Goal: Find specific page/section: Find specific page/section

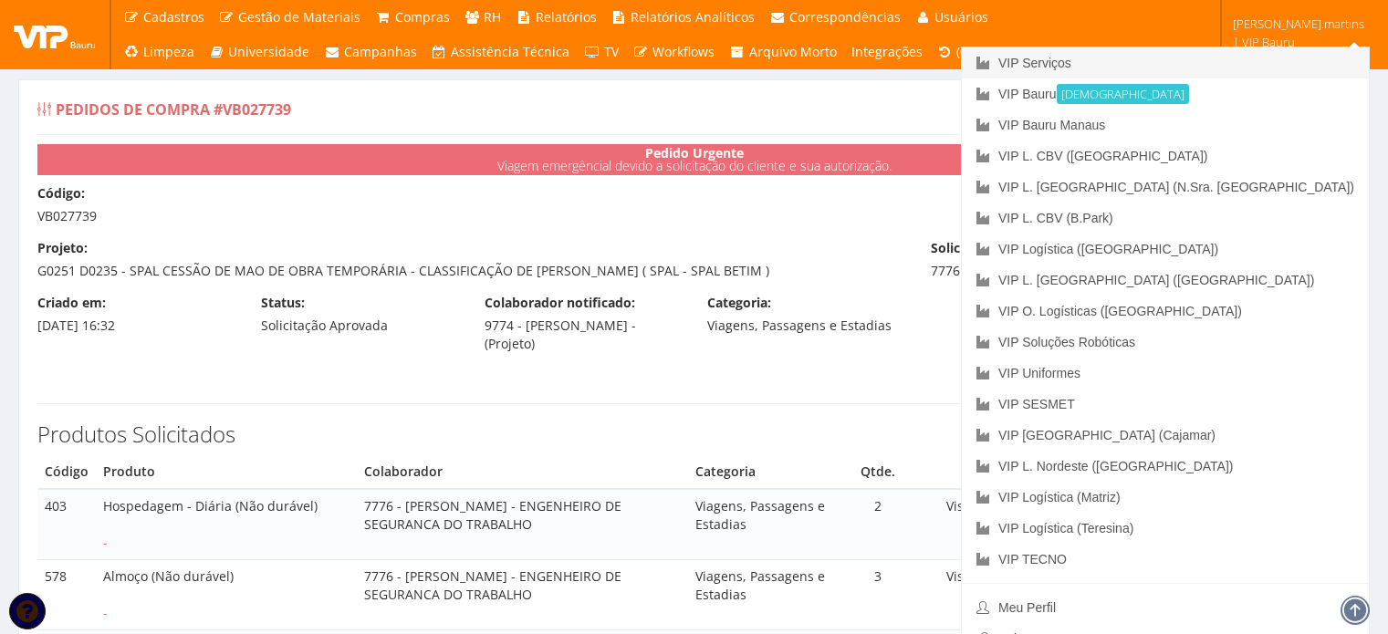
scroll to position [550, 0]
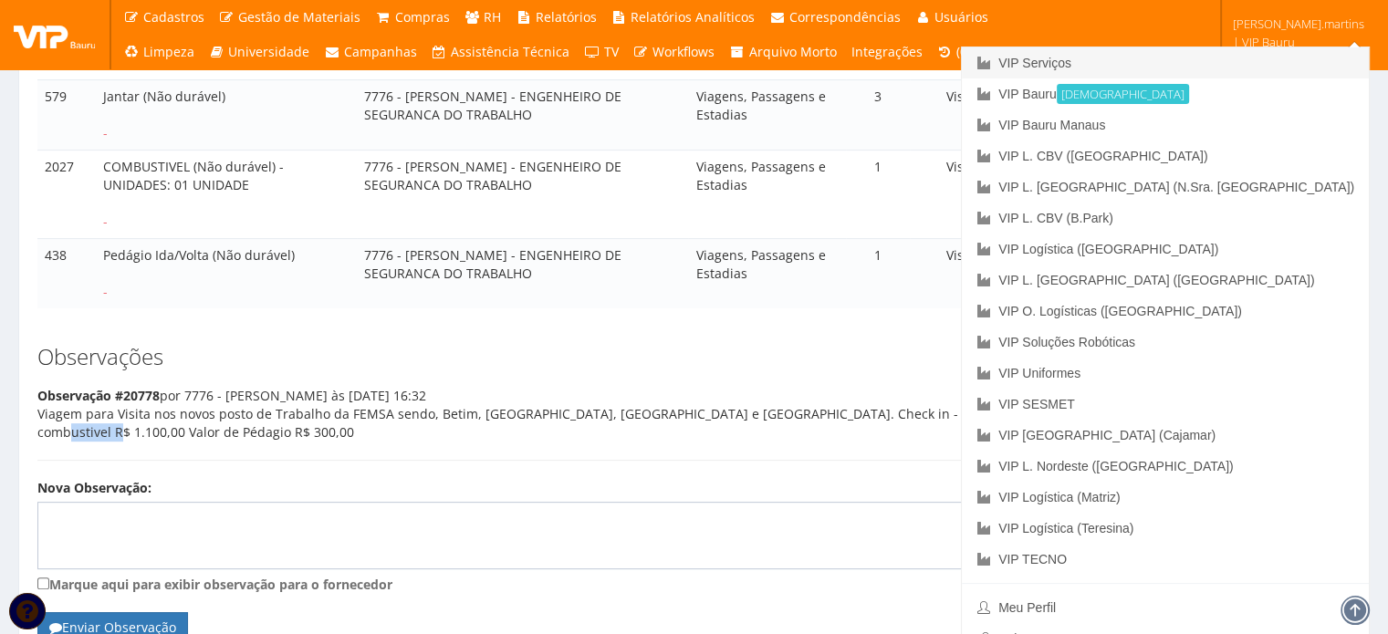
click at [1208, 59] on link "VIP Serviços" at bounding box center [1165, 62] width 407 height 31
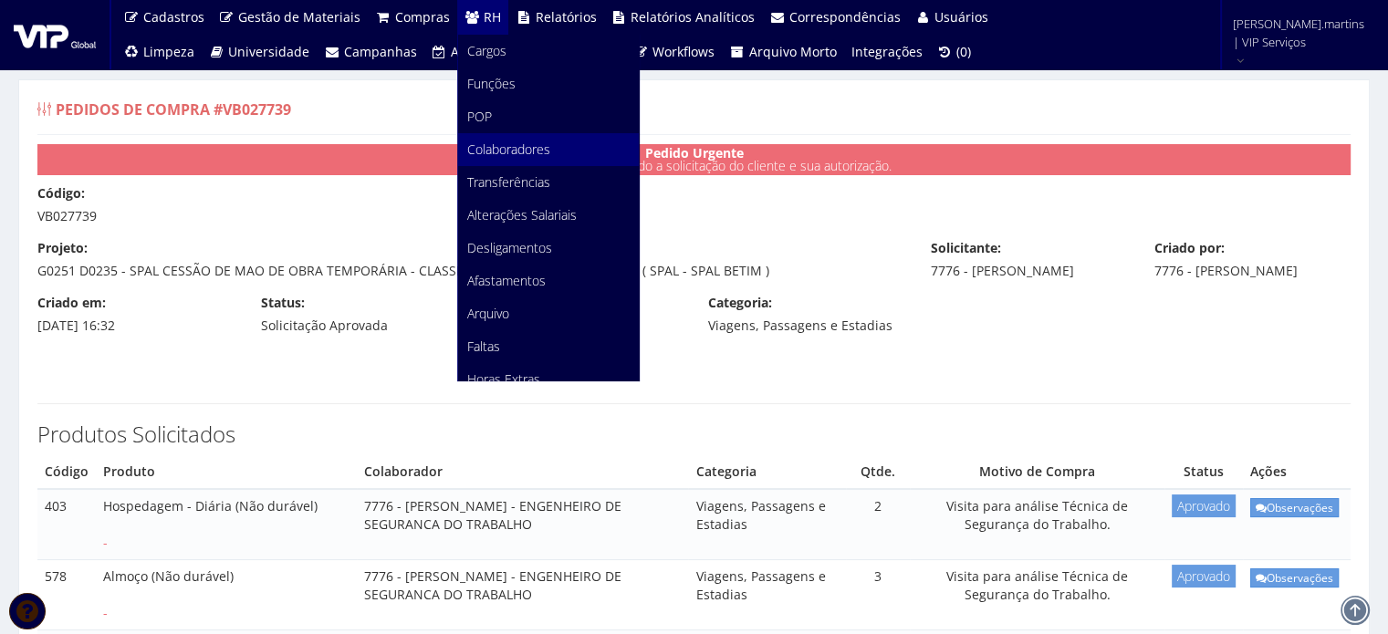
click at [511, 148] on span "Colaboradores" at bounding box center [508, 149] width 83 height 17
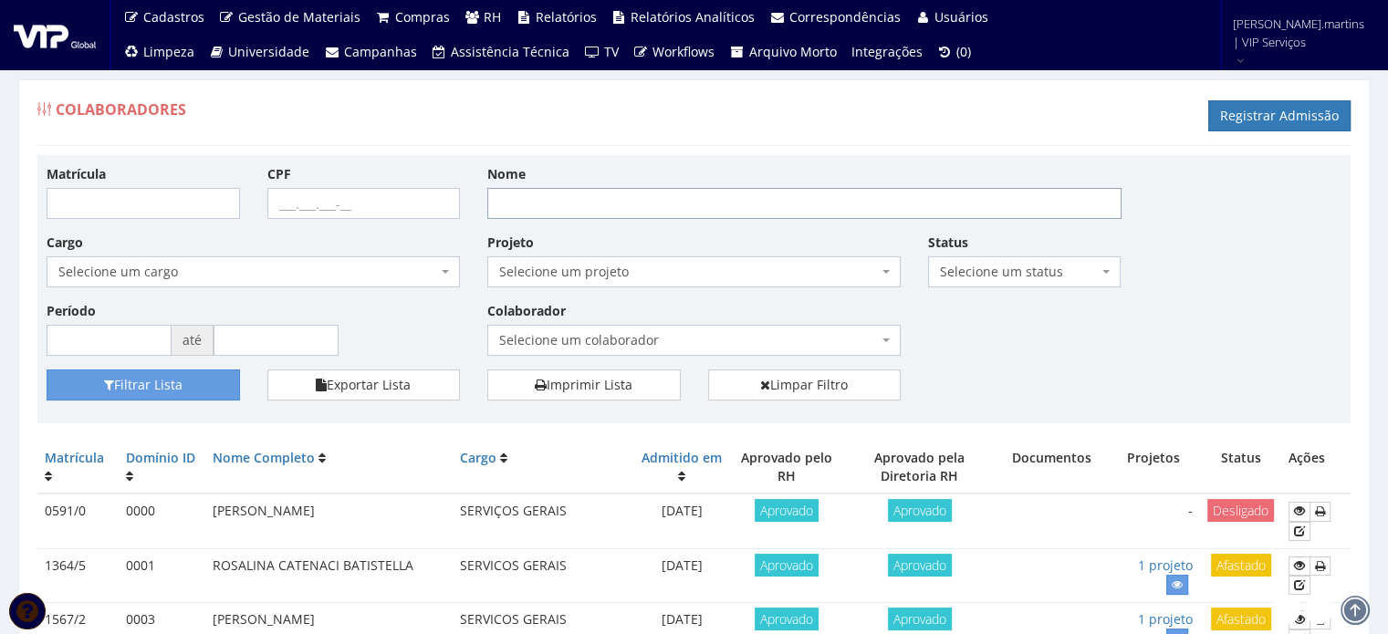
click at [578, 200] on input "Nome" at bounding box center [804, 203] width 634 height 31
type input "[PERSON_NAME]"
click at [172, 380] on button "Filtrar Lista" at bounding box center [143, 385] width 193 height 31
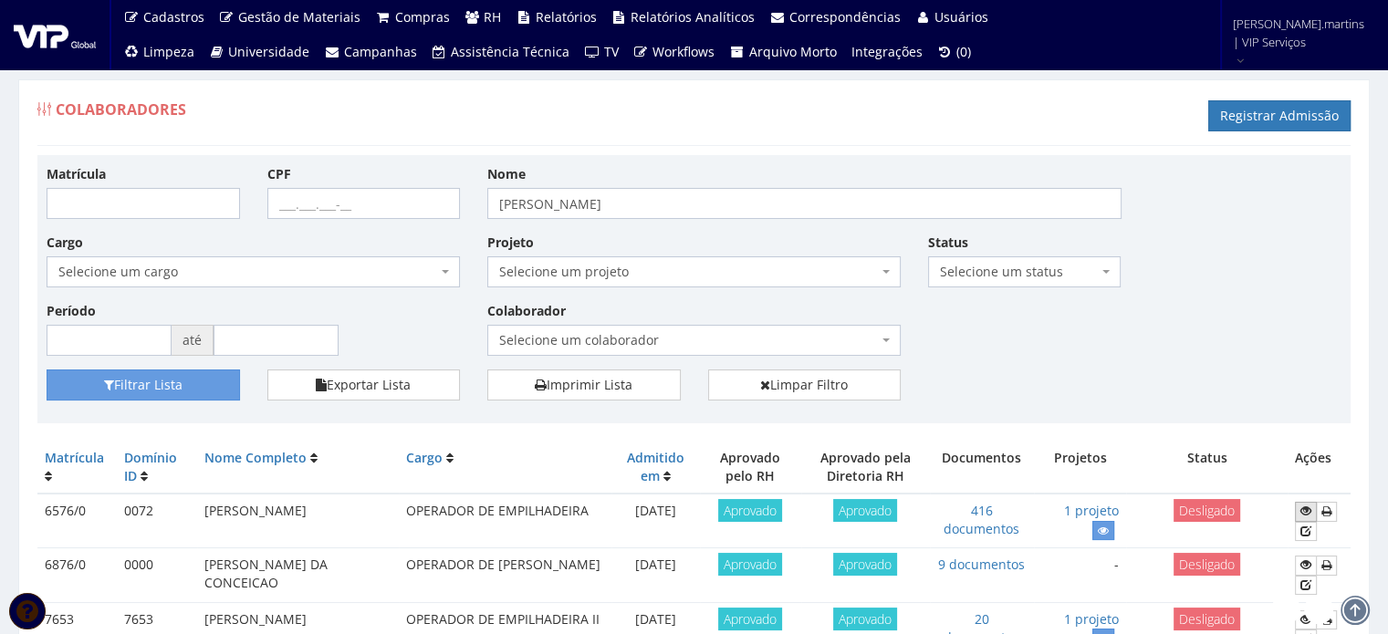
click at [1303, 507] on icon at bounding box center [1306, 511] width 11 height 13
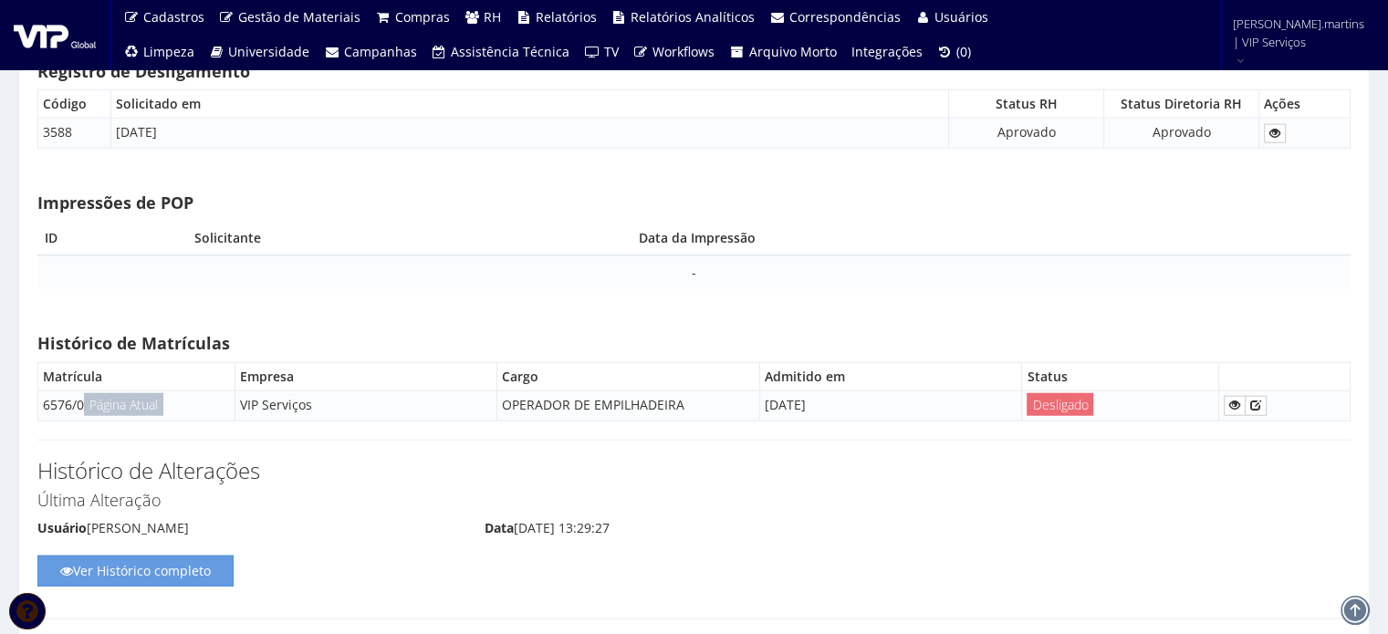
scroll to position [39231, 0]
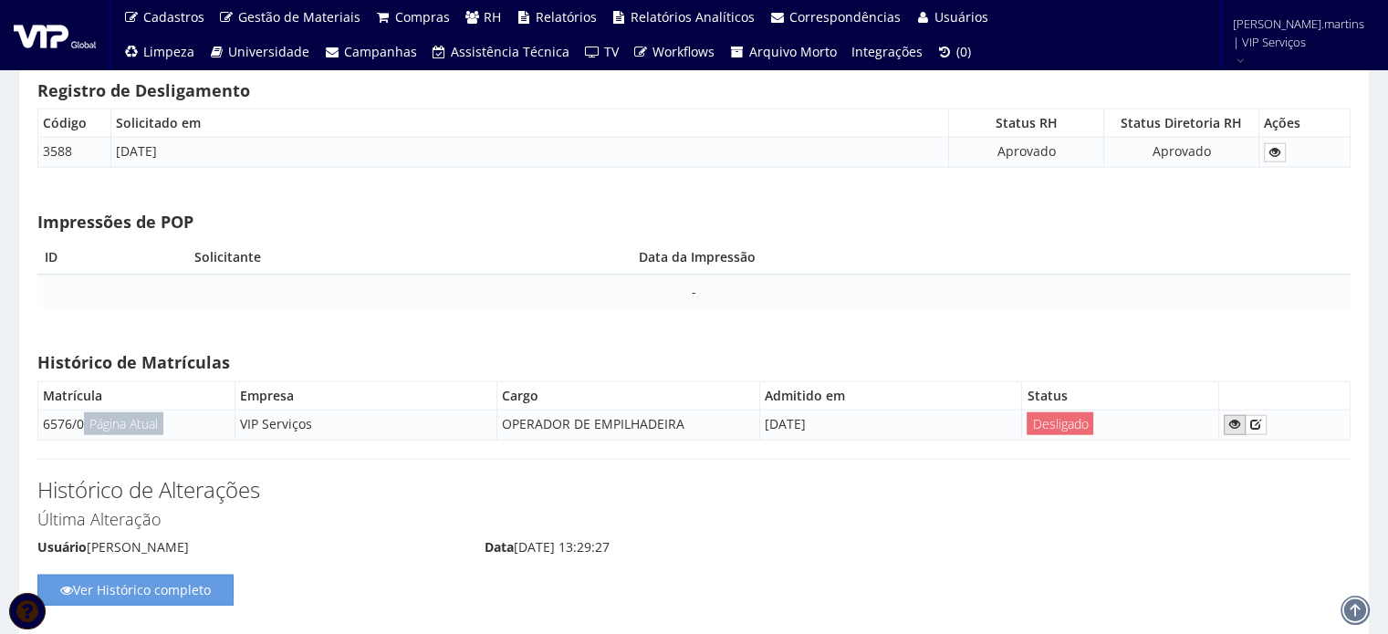
click at [1235, 418] on icon at bounding box center [1234, 424] width 11 height 13
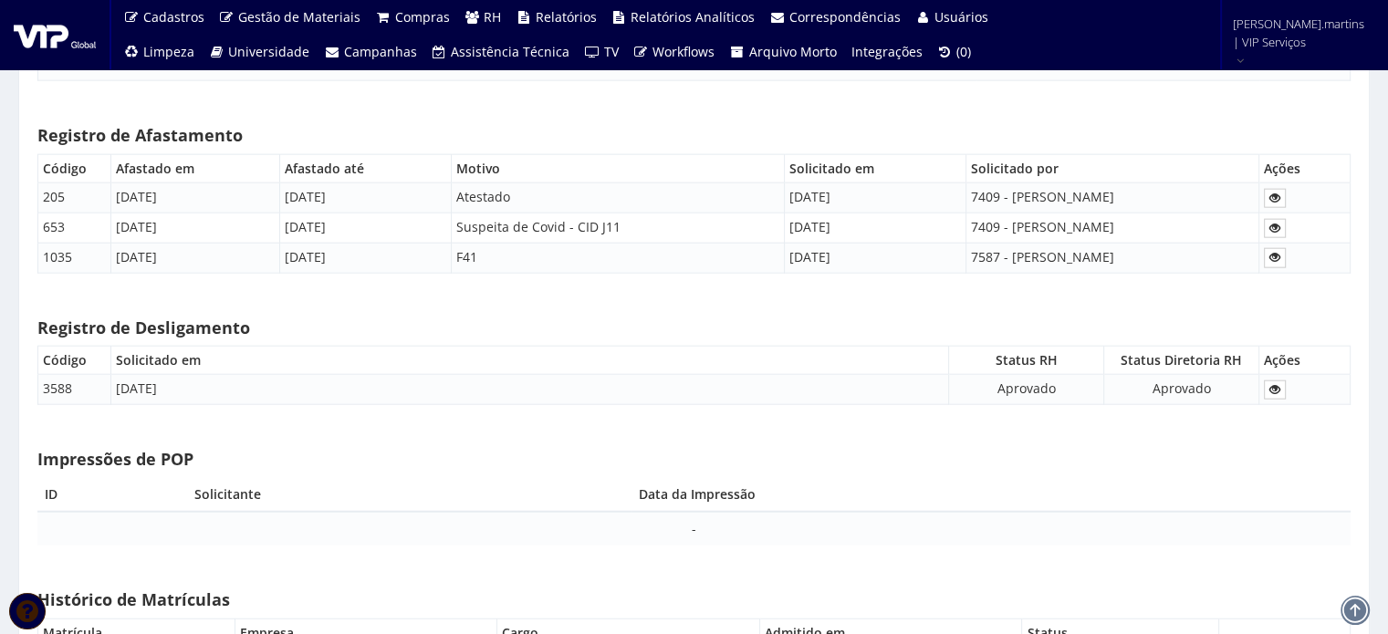
scroll to position [38988, 0]
